Goal: Task Accomplishment & Management: Manage account settings

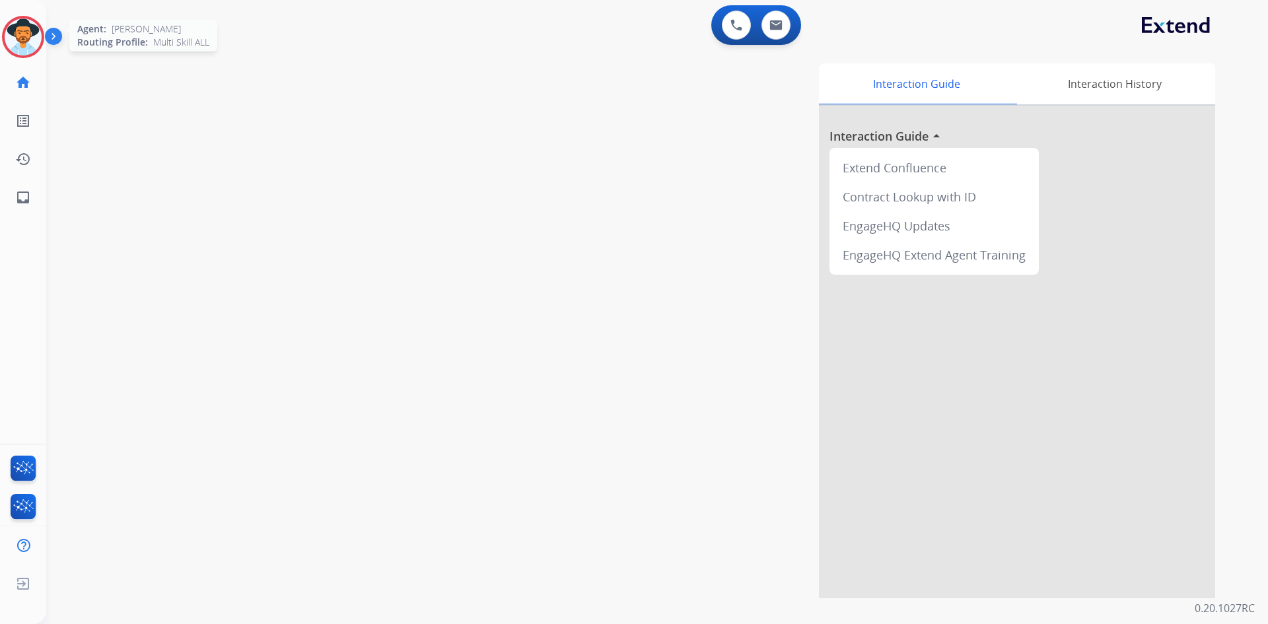
click at [28, 30] on img at bounding box center [23, 36] width 37 height 37
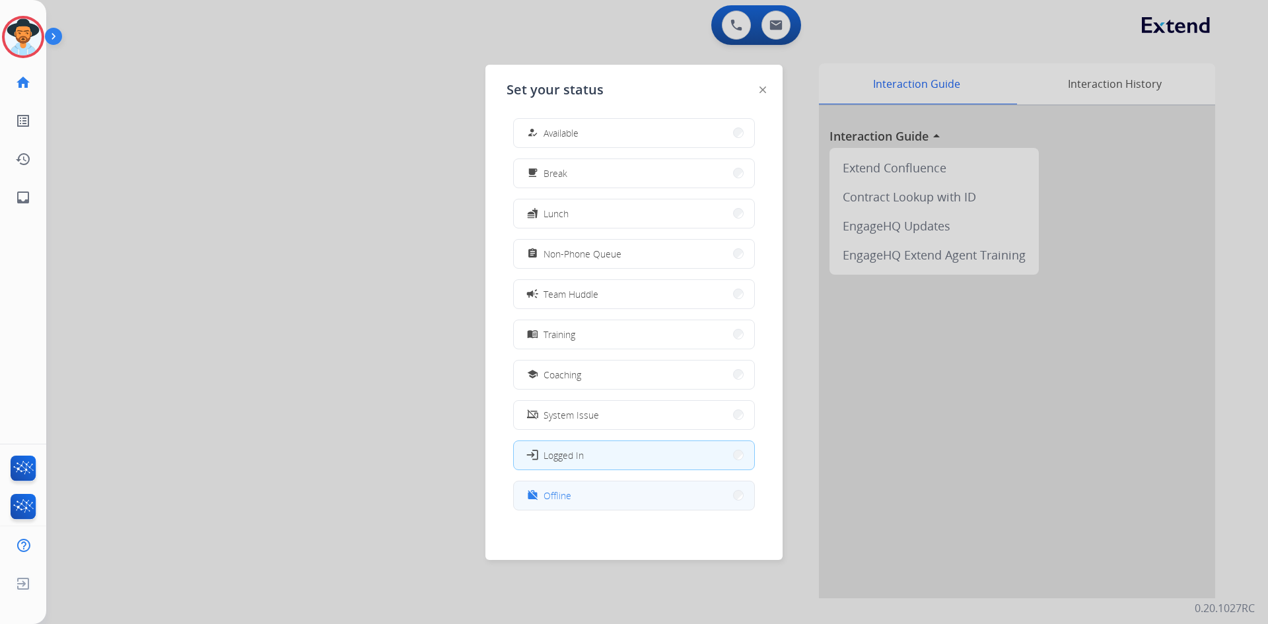
scroll to position [4, 0]
click at [575, 499] on button "work_off Offline" at bounding box center [634, 495] width 240 height 28
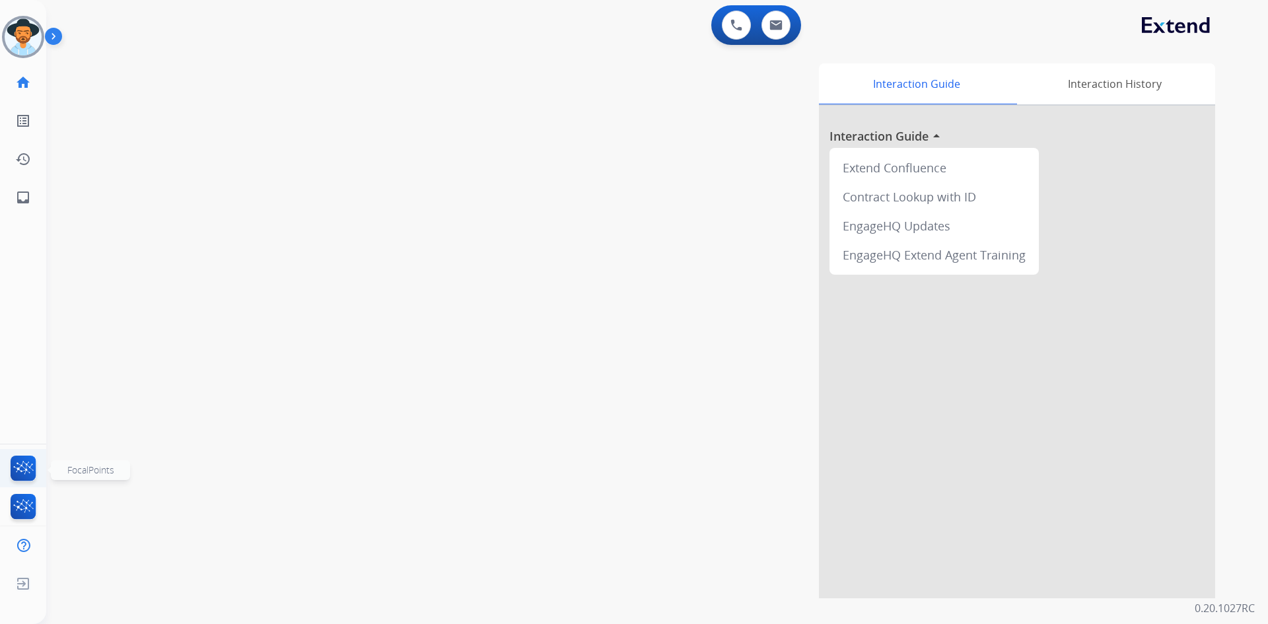
click at [34, 460] on img at bounding box center [23, 471] width 31 height 30
